Goal: Information Seeking & Learning: Learn about a topic

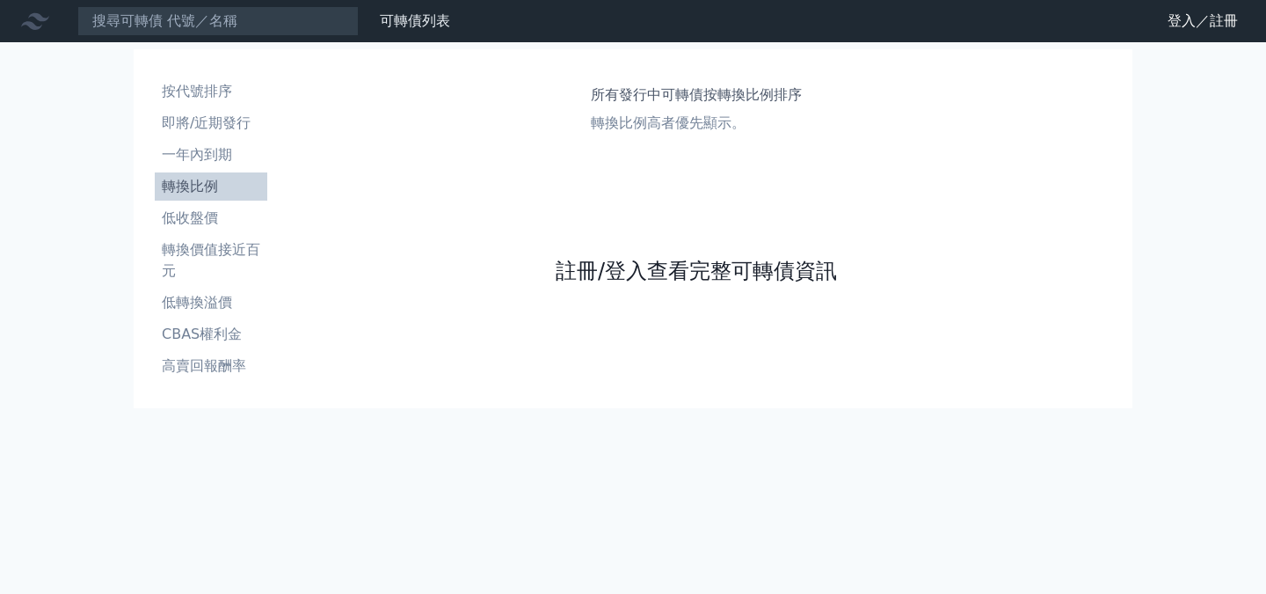
click at [639, 271] on link "註冊/登入查看完整可轉債資訊" at bounding box center [696, 271] width 281 height 28
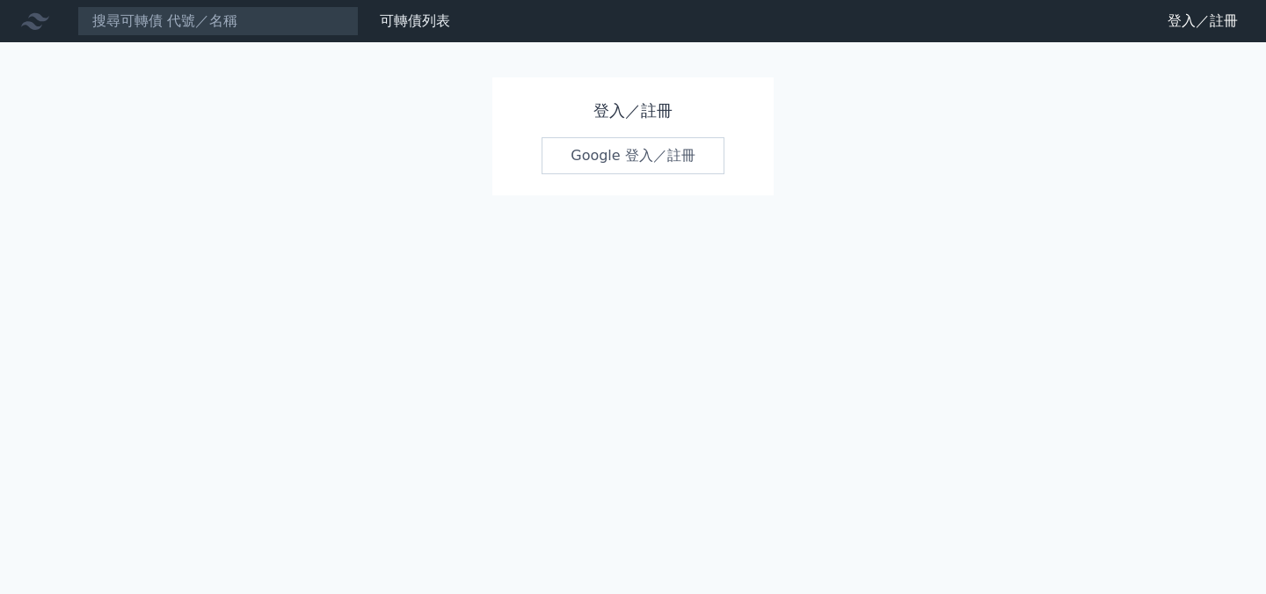
click at [629, 167] on link "Google 登入／註冊" at bounding box center [633, 155] width 183 height 37
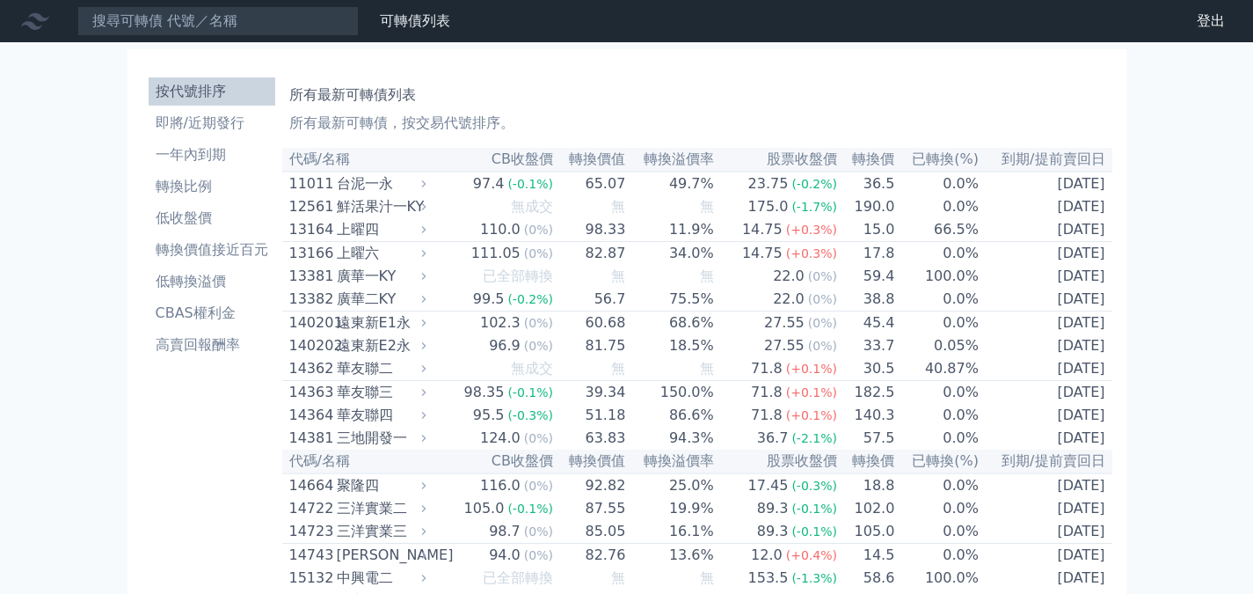
click at [216, 117] on li "即將/近期發行" at bounding box center [212, 123] width 127 height 21
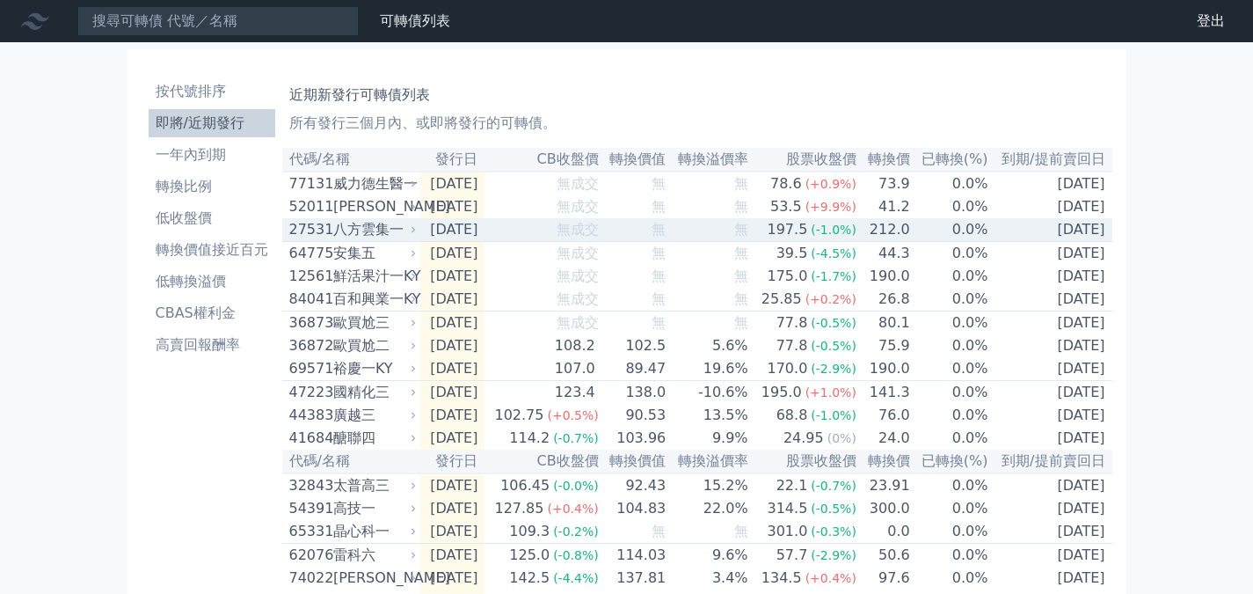
click at [378, 234] on div "八方雲集一" at bounding box center [373, 229] width 80 height 21
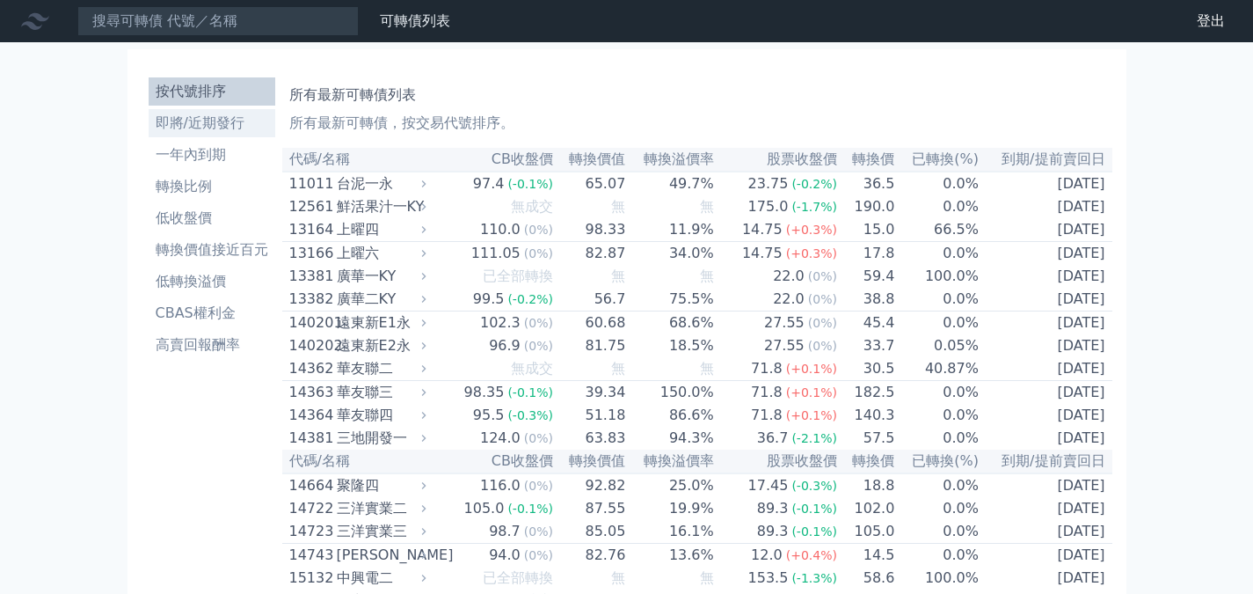
click at [190, 125] on li "即將/近期發行" at bounding box center [212, 123] width 127 height 21
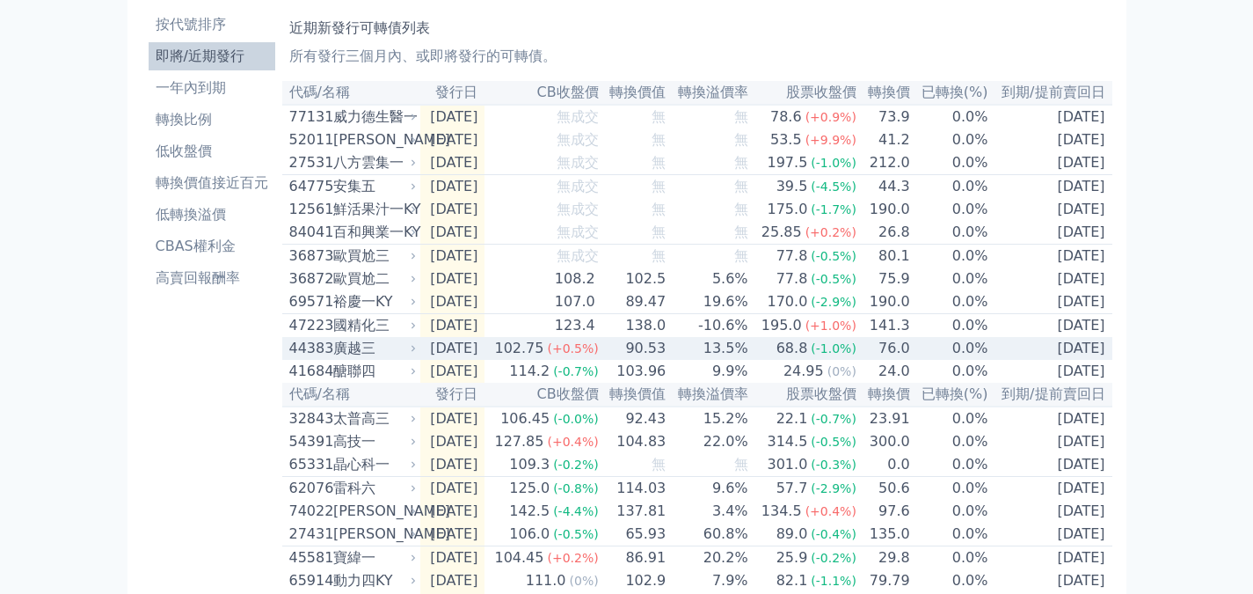
scroll to position [88, 0]
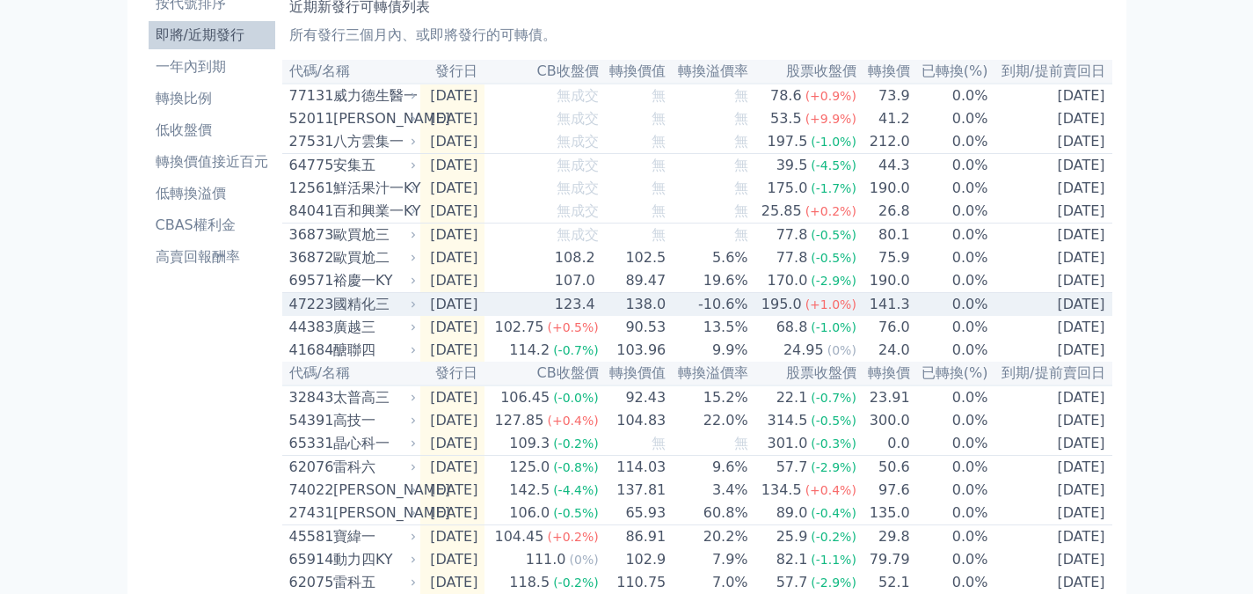
click at [361, 315] on div "國精化三" at bounding box center [373, 304] width 80 height 21
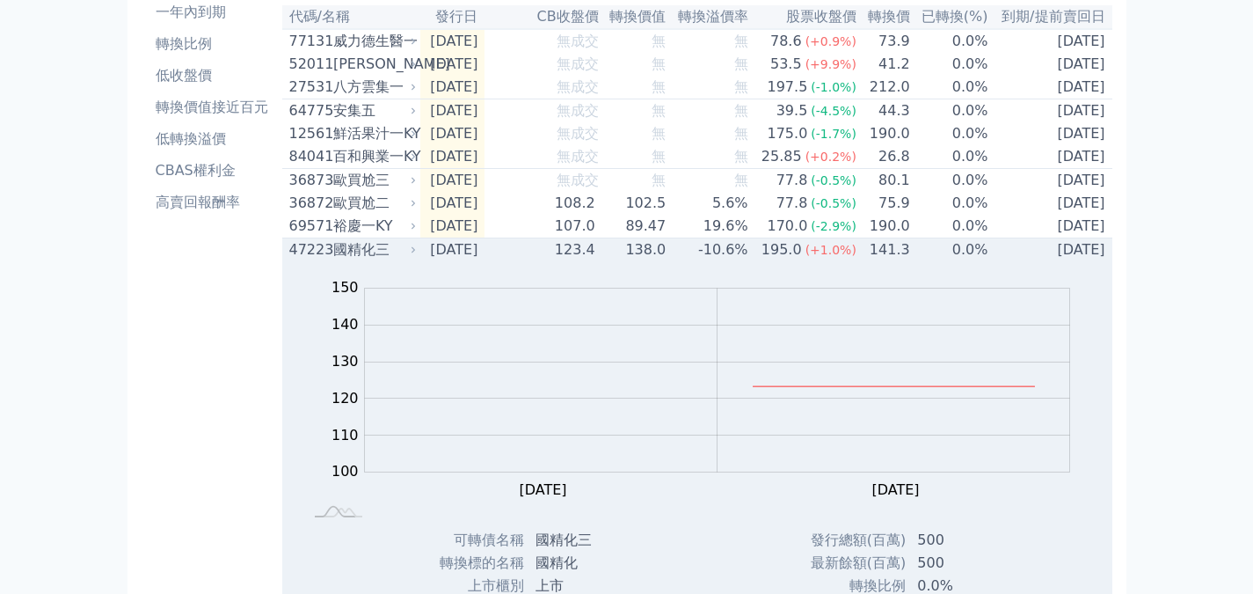
scroll to position [0, 0]
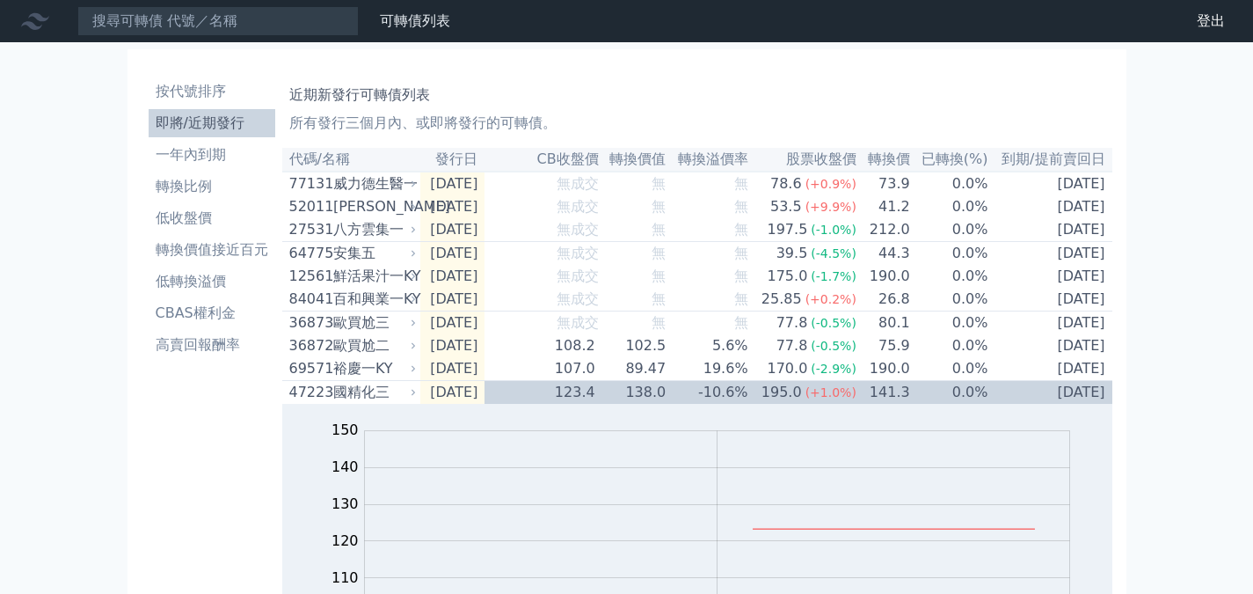
click at [187, 119] on li "即將/近期發行" at bounding box center [212, 123] width 127 height 21
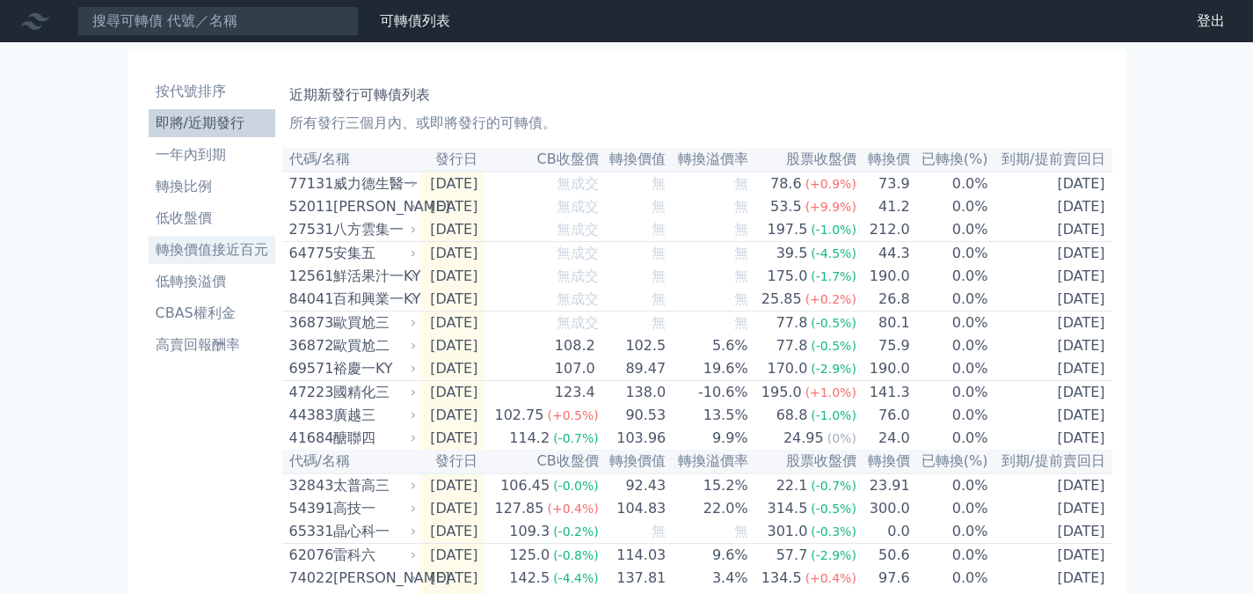
click at [213, 246] on li "轉換價值接近百元" at bounding box center [212, 249] width 127 height 21
